Goal: Share content

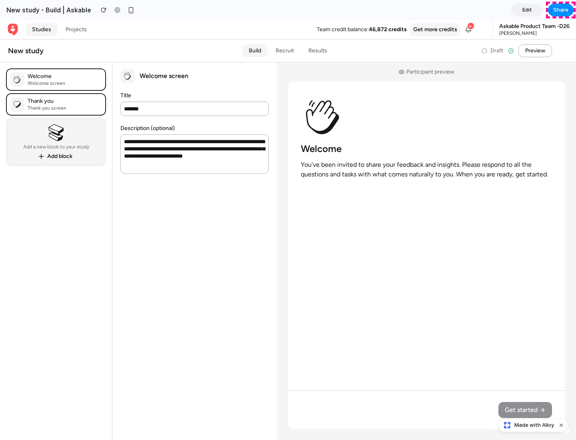
click at [561, 10] on span "Share" at bounding box center [560, 10] width 15 height 8
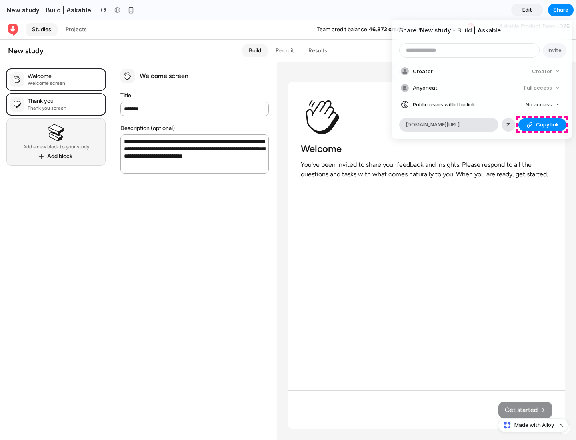
click at [542, 125] on span "Copy link" at bounding box center [547, 125] width 23 height 8
click at [534, 425] on div "Share ' New study - Build | Askable ' Invite Creator Creator Anyone at Full acc…" at bounding box center [288, 220] width 576 height 440
